Goal: Transaction & Acquisition: Purchase product/service

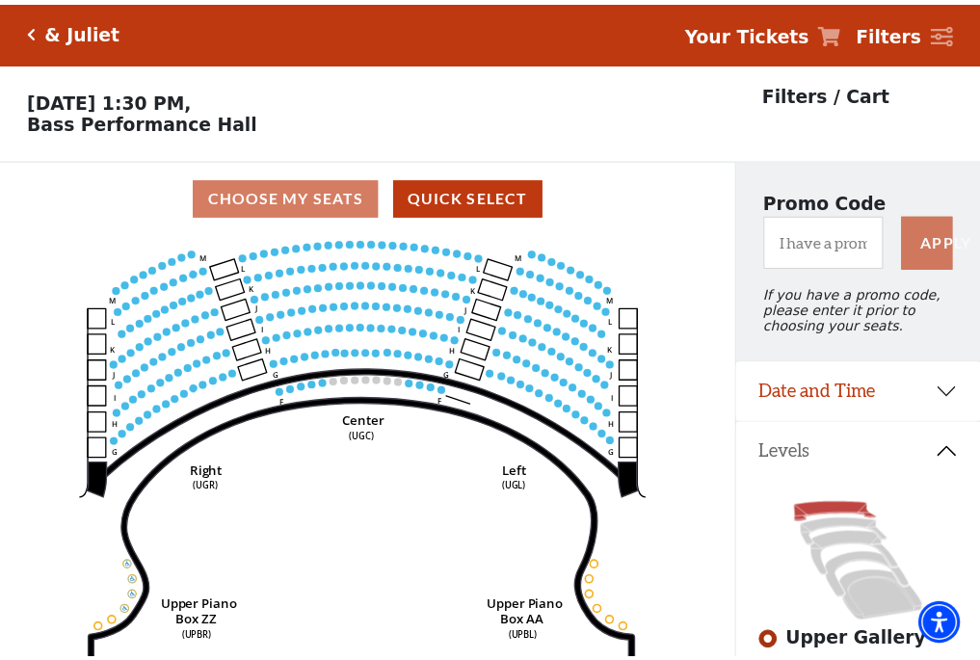
scroll to position [90, 0]
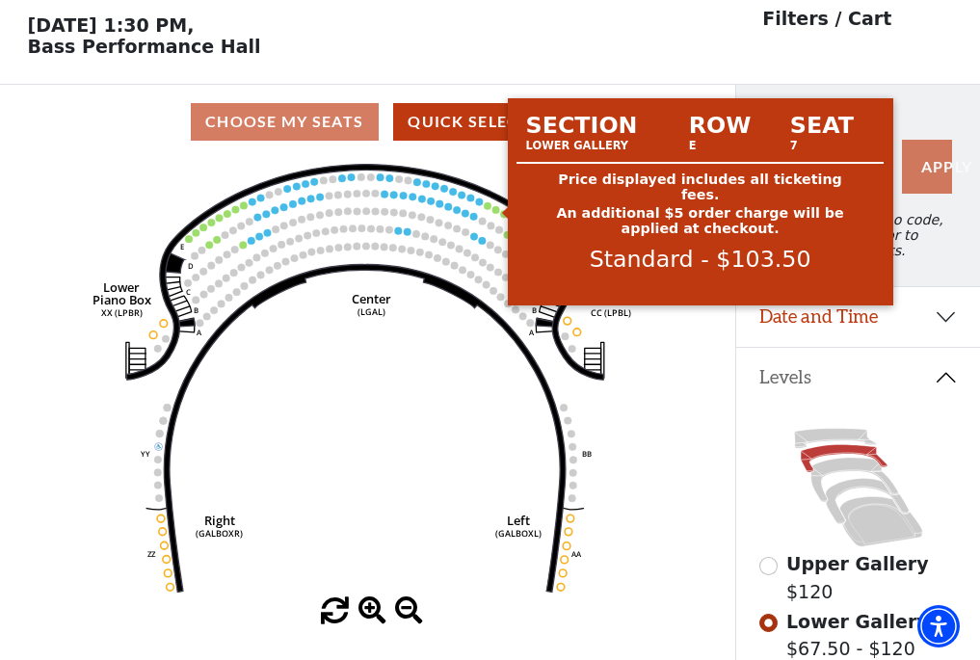
scroll to position [90, 0]
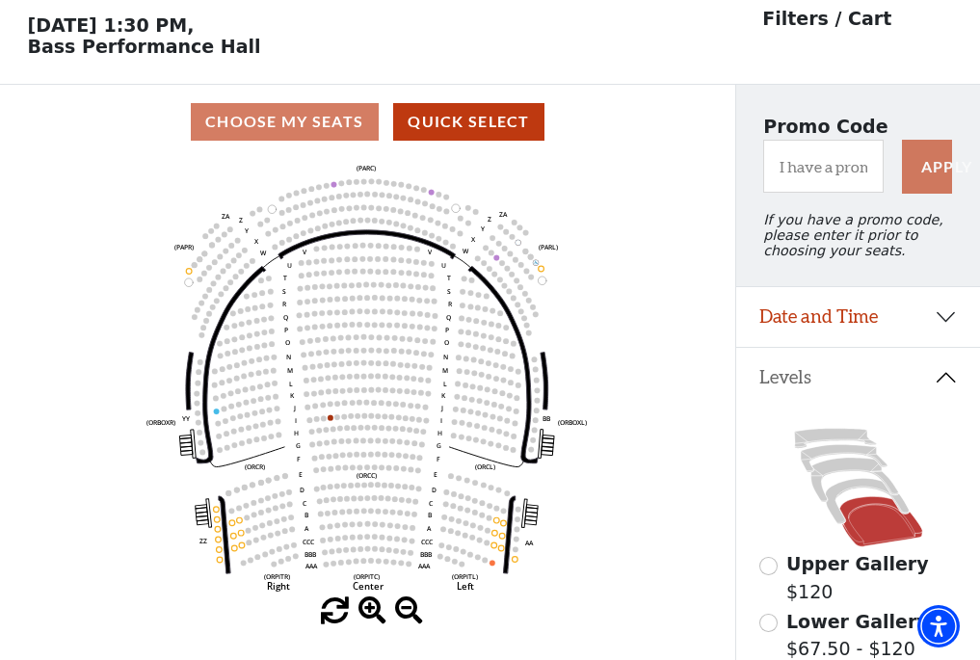
scroll to position [90, 0]
